Goal: Task Accomplishment & Management: Complete application form

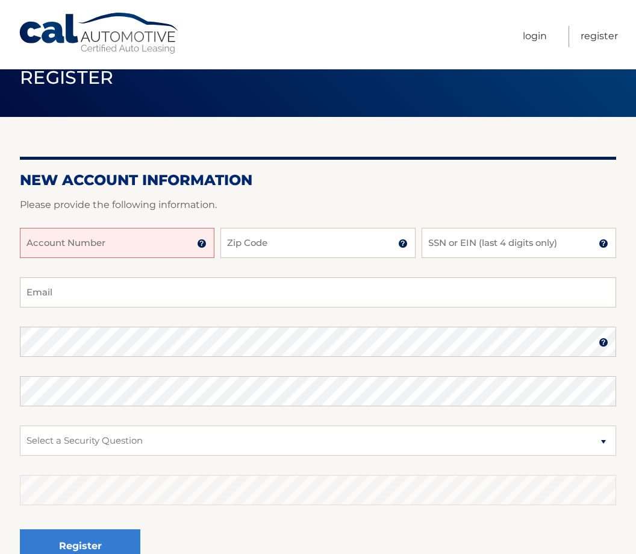
scroll to position [30, 0]
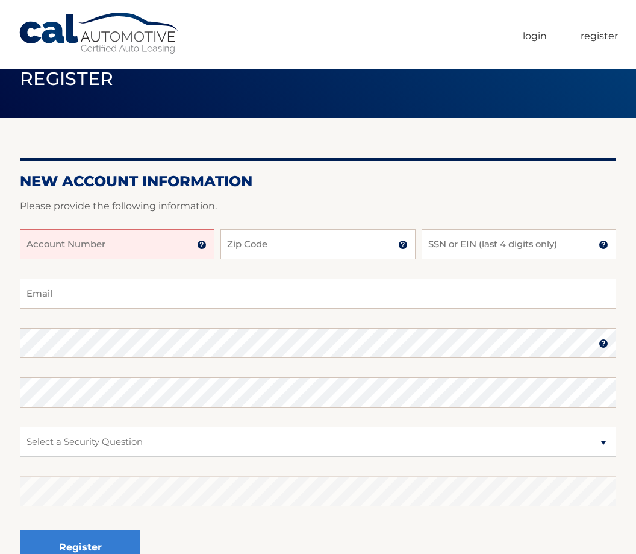
click at [36, 244] on input "Account Number" at bounding box center [117, 244] width 195 height 30
type input "44445596347"
click at [246, 242] on input "Zip Code" at bounding box center [317, 244] width 195 height 30
type input "11691"
click at [528, 251] on input "SSN or EIN (last 4 digits only)" at bounding box center [519, 244] width 195 height 30
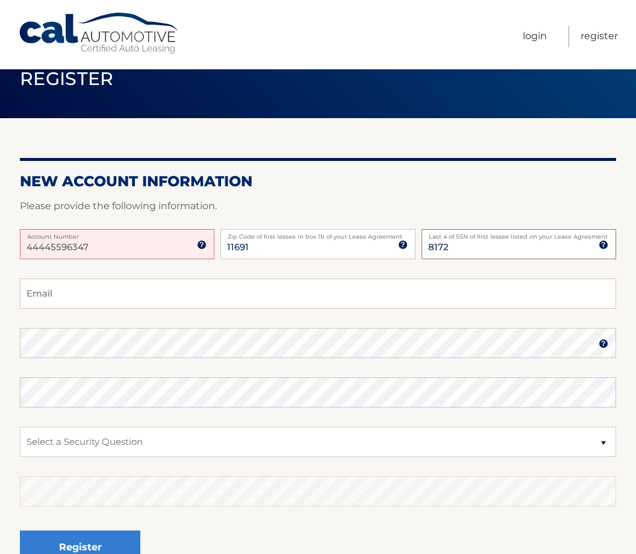
type input "8172"
click at [95, 294] on input "Email" at bounding box center [318, 293] width 596 height 30
type input "ettyw@egluck.com"
click at [603, 344] on img at bounding box center [604, 344] width 10 height 10
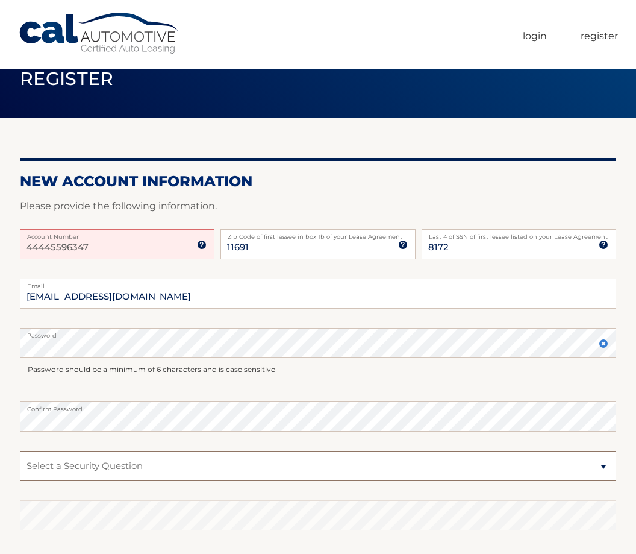
click at [605, 472] on select "Select a Security Question What was the name of your elementary school? What is…" at bounding box center [318, 466] width 596 height 30
select select "2"
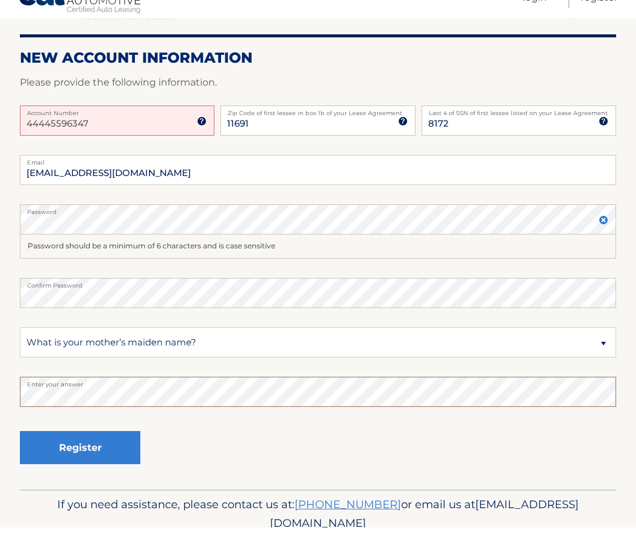
scroll to position [130, 0]
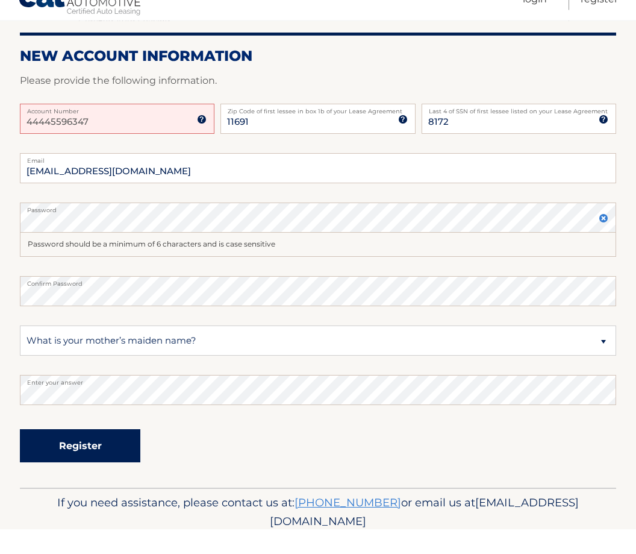
click at [83, 454] on button "Register" at bounding box center [80, 470] width 120 height 33
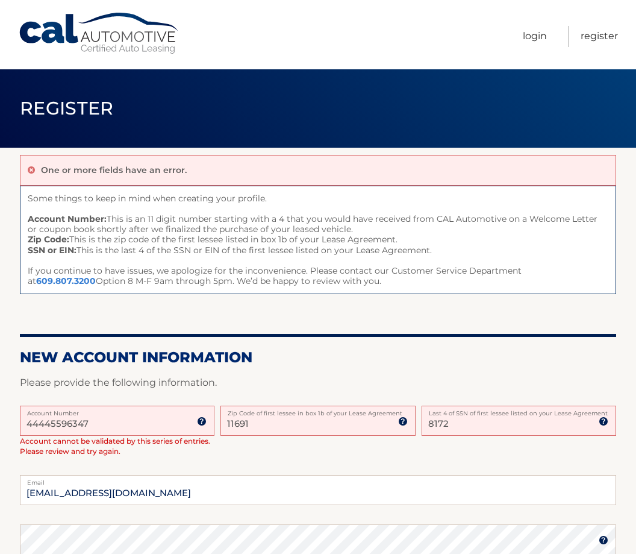
click at [109, 415] on input "44445596347" at bounding box center [117, 420] width 195 height 30
click at [69, 419] on input "44445596347" at bounding box center [117, 420] width 195 height 30
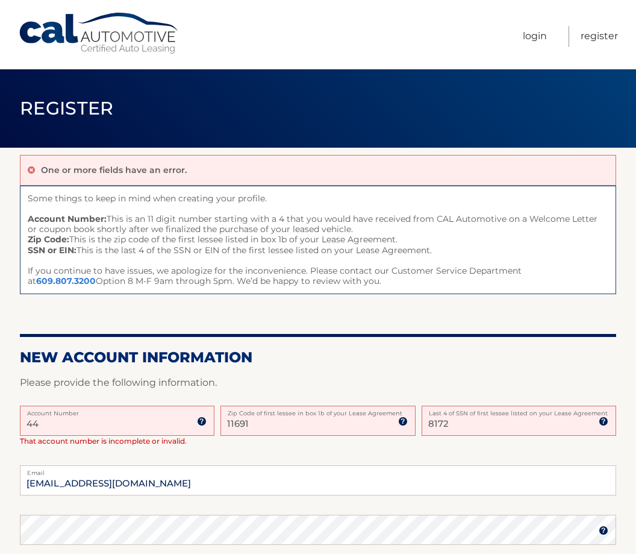
type input "4"
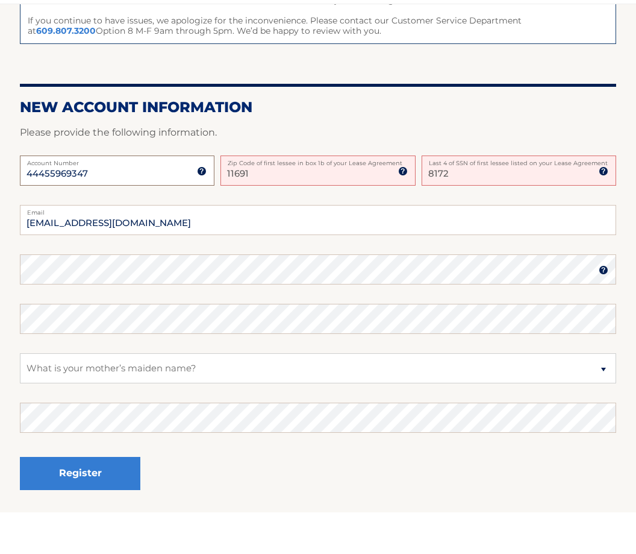
scroll to position [210, 0]
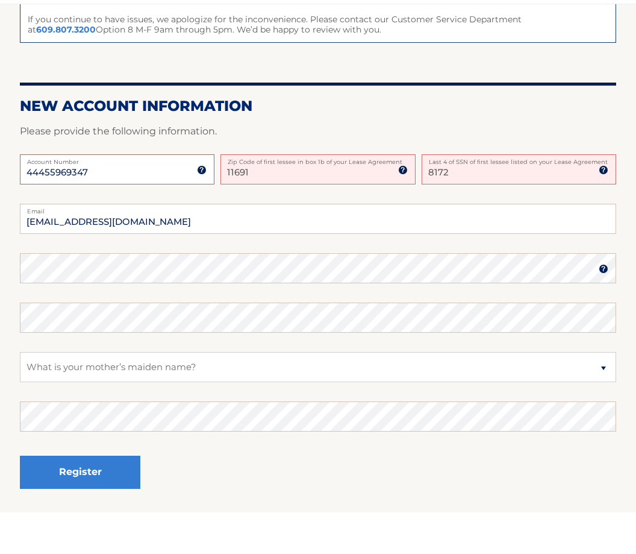
type input "44455969347"
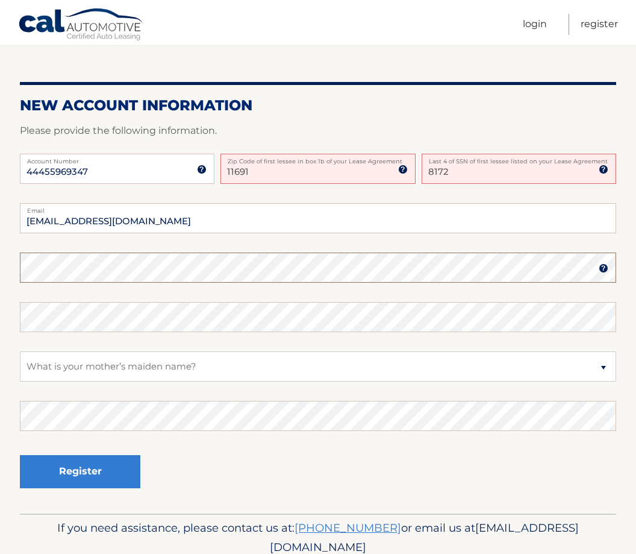
scroll to position [251, 0]
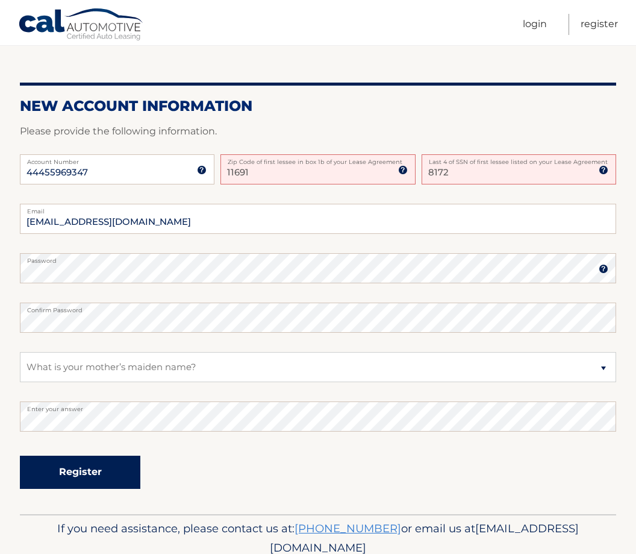
click at [102, 461] on button "Register" at bounding box center [80, 471] width 120 height 33
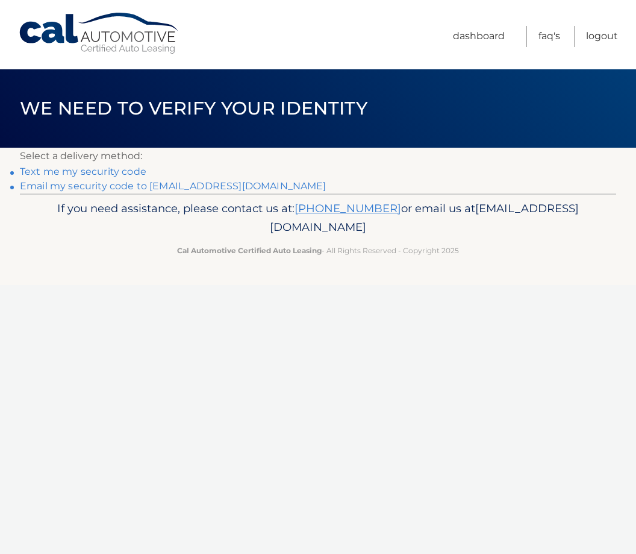
click at [213, 190] on link "Email my security code to e****@egluck.com" at bounding box center [173, 185] width 307 height 11
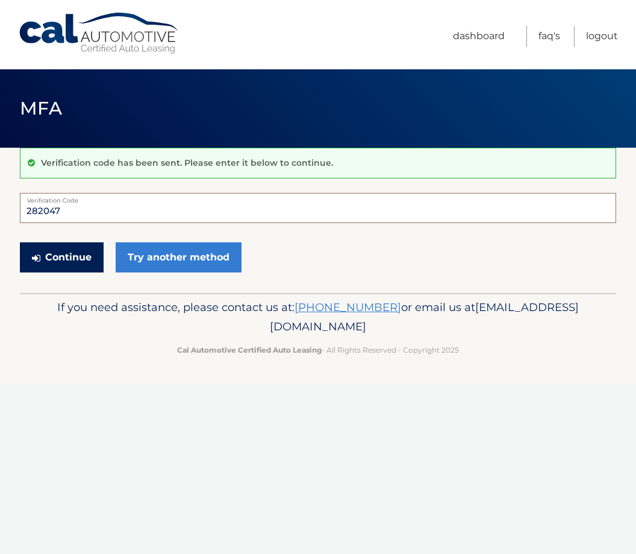
type input "282047"
click at [59, 254] on button "Continue" at bounding box center [62, 257] width 84 height 30
click at [54, 263] on button "Continue" at bounding box center [62, 257] width 84 height 30
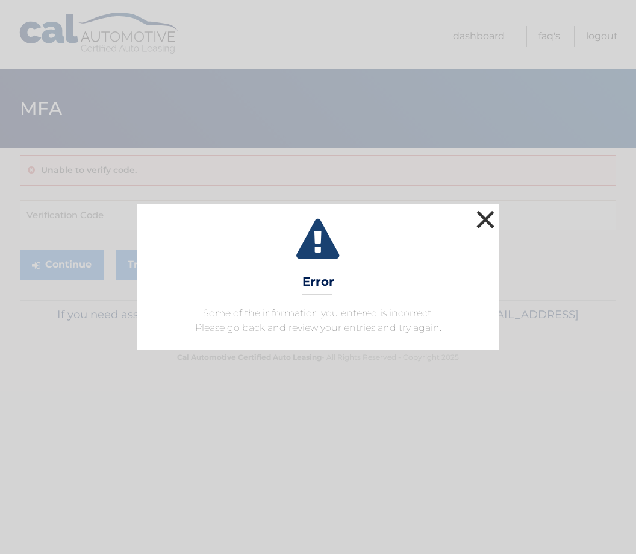
click at [493, 219] on button "×" at bounding box center [486, 219] width 24 height 24
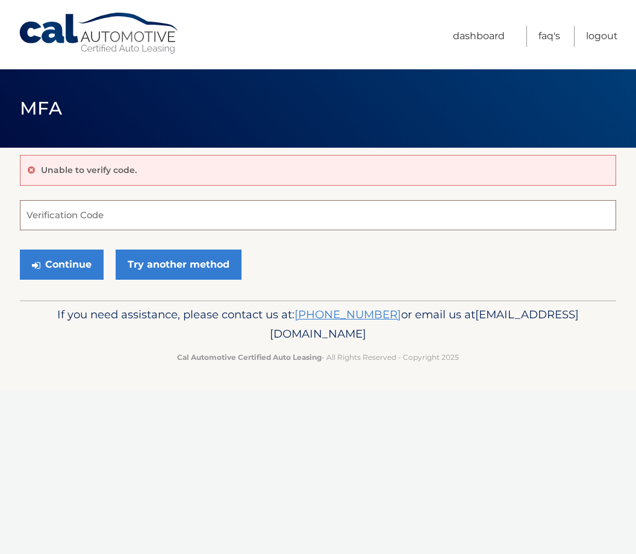
click at [55, 216] on input "Verification Code" at bounding box center [318, 215] width 596 height 30
type input "282047"
click at [66, 267] on button "Continue" at bounding box center [62, 264] width 84 height 30
click at [70, 254] on button "Continue" at bounding box center [62, 264] width 84 height 30
click at [69, 257] on button "Continue" at bounding box center [62, 264] width 84 height 30
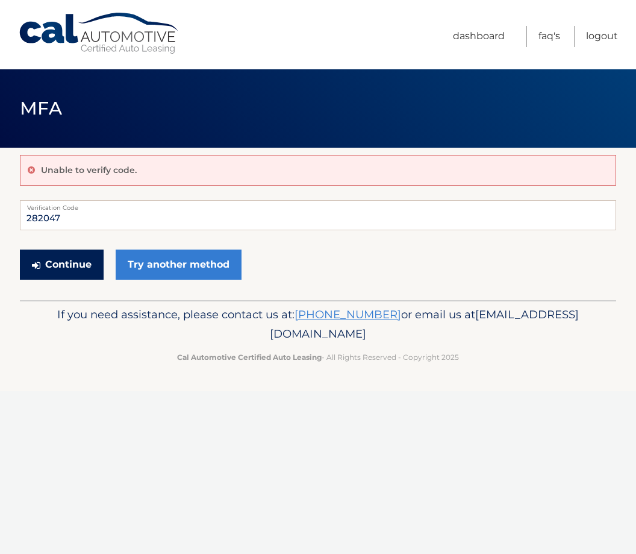
click at [76, 271] on button "Continue" at bounding box center [62, 264] width 84 height 30
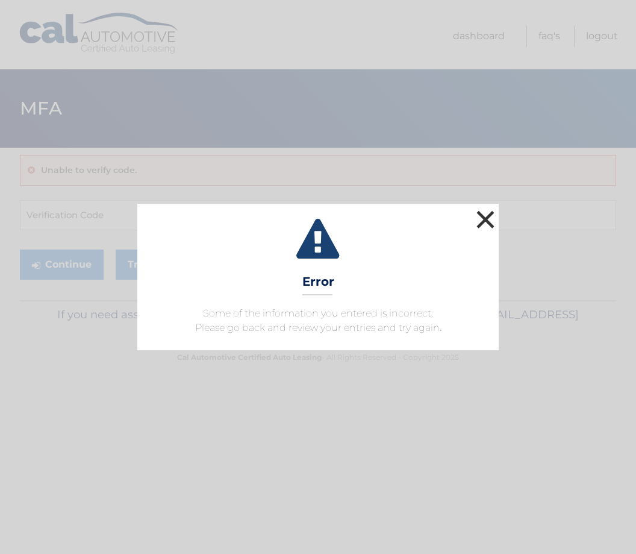
click at [494, 222] on button "×" at bounding box center [486, 219] width 24 height 24
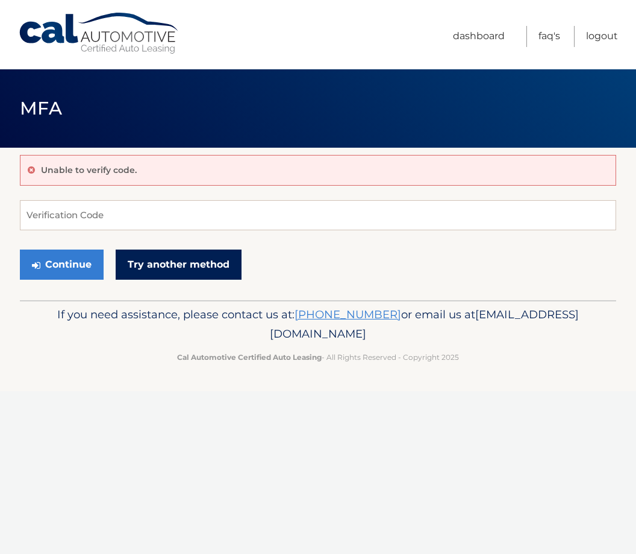
click at [195, 269] on link "Try another method" at bounding box center [179, 264] width 126 height 30
